Goal: Information Seeking & Learning: Find specific fact

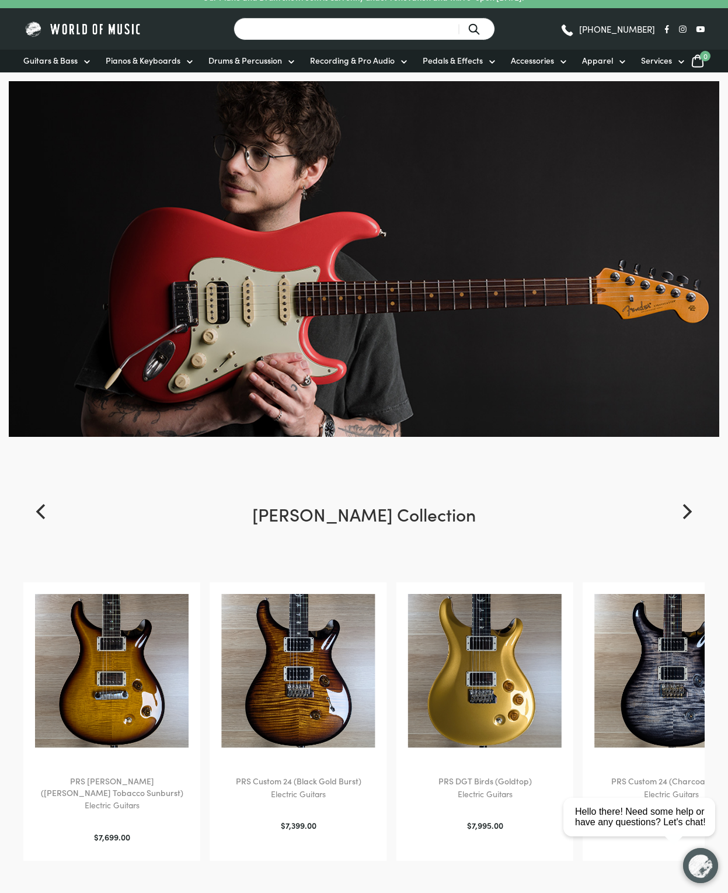
click at [416, 28] on input "Search for a product ..." at bounding box center [364, 29] width 262 height 23
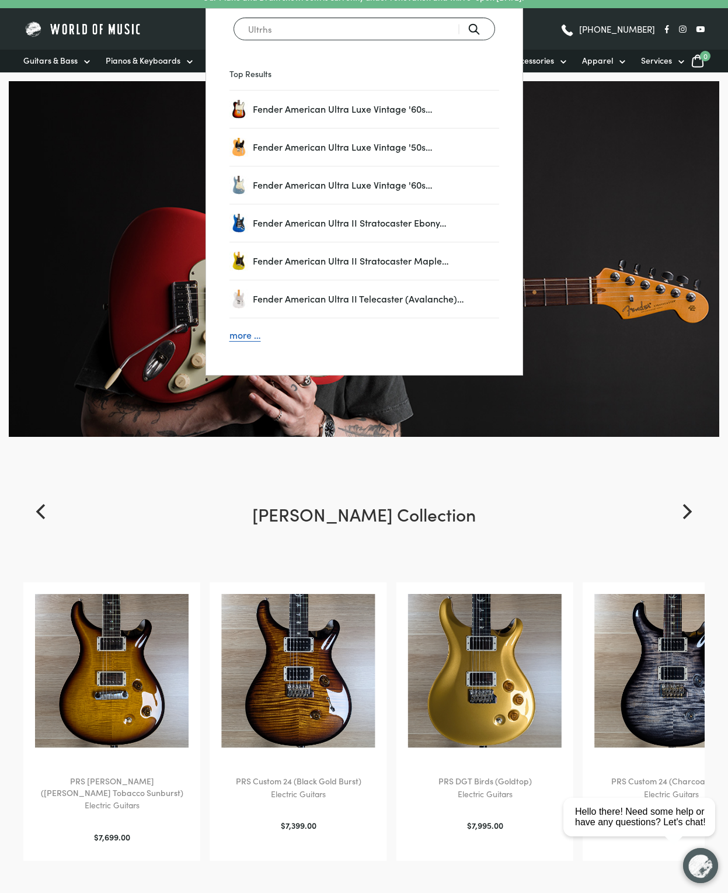
type input "Ultrhss"
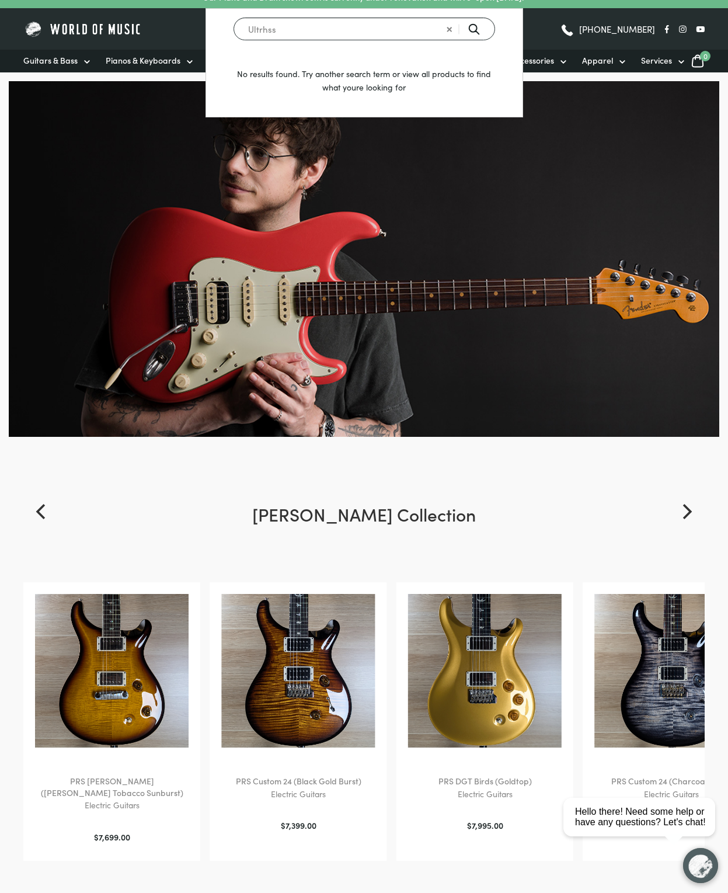
click at [400, 25] on input "Ultrhss" at bounding box center [364, 29] width 262 height 23
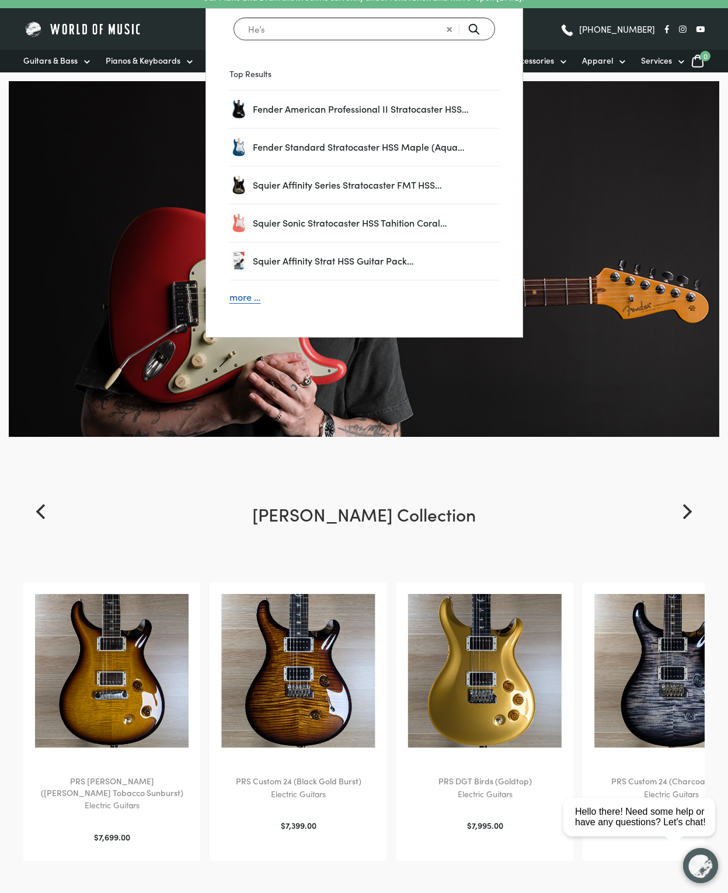
type input "He’s"
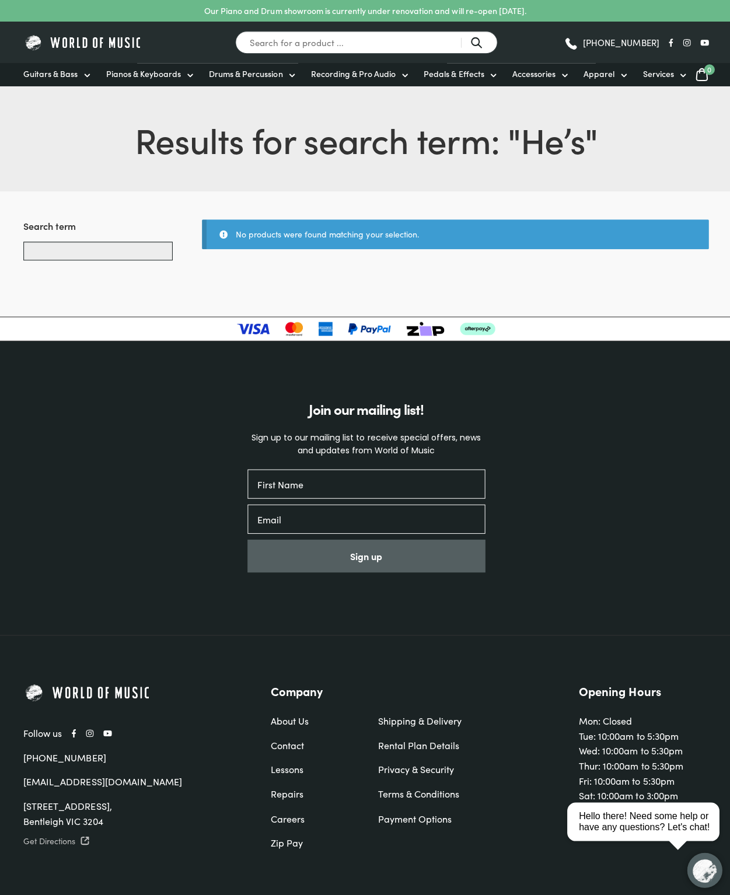
click at [152, 253] on input "Search products..." at bounding box center [97, 250] width 149 height 19
type input "He’s"
